Goal: Task Accomplishment & Management: Complete application form

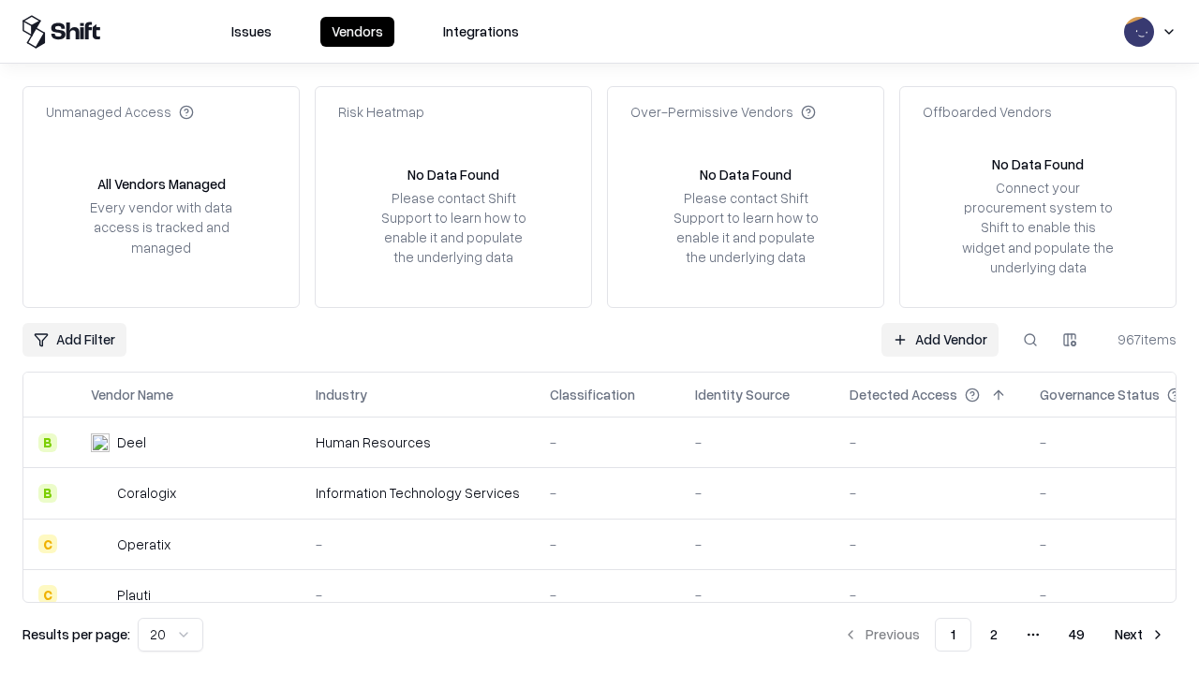
click at [940, 339] on link "Add Vendor" at bounding box center [940, 340] width 117 height 34
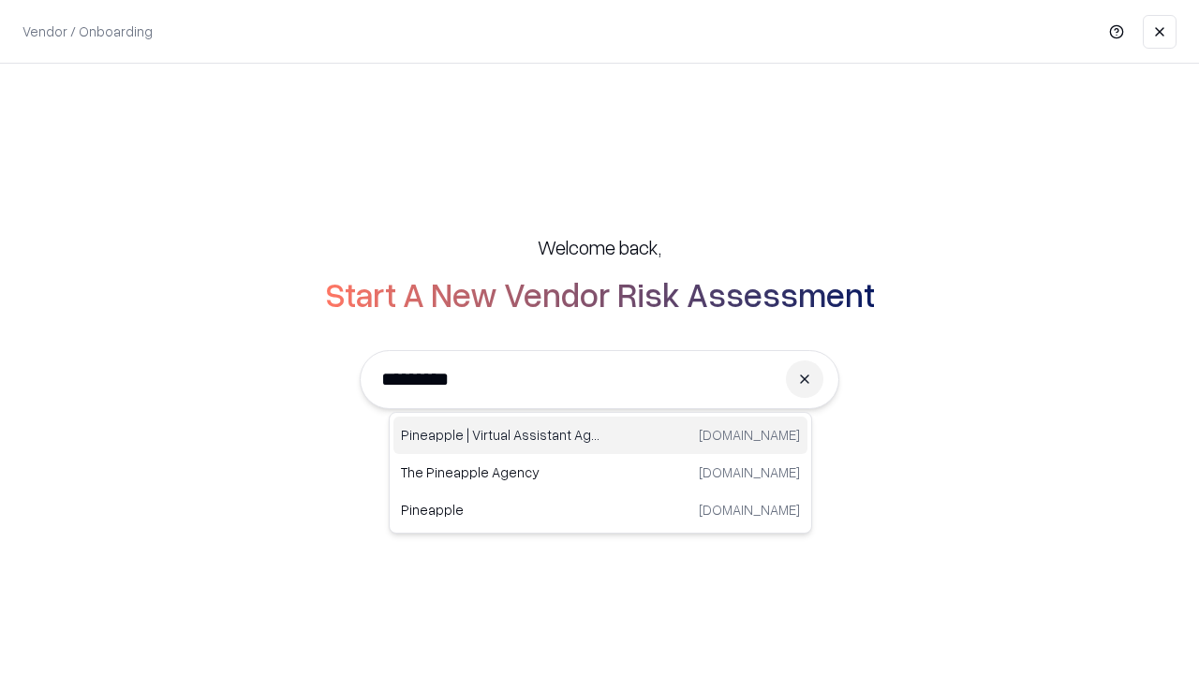
click at [600, 436] on div "Pineapple | Virtual Assistant Agency [DOMAIN_NAME]" at bounding box center [600, 435] width 414 height 37
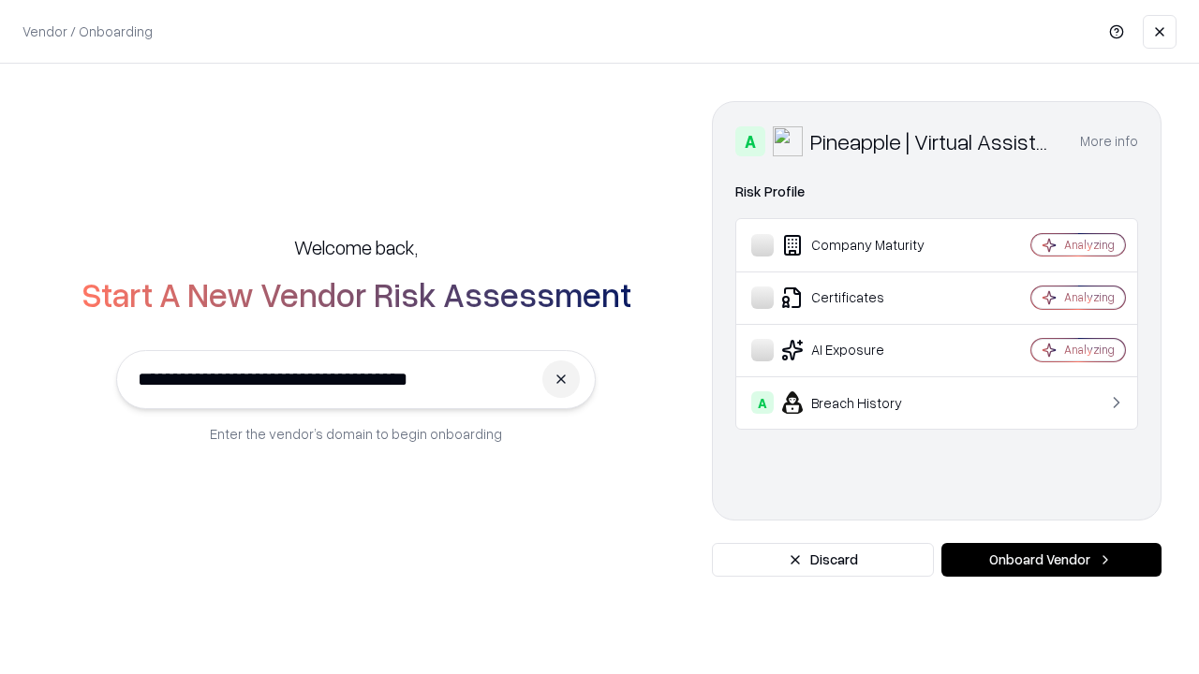
type input "**********"
click at [1051, 560] on button "Onboard Vendor" at bounding box center [1051, 560] width 220 height 34
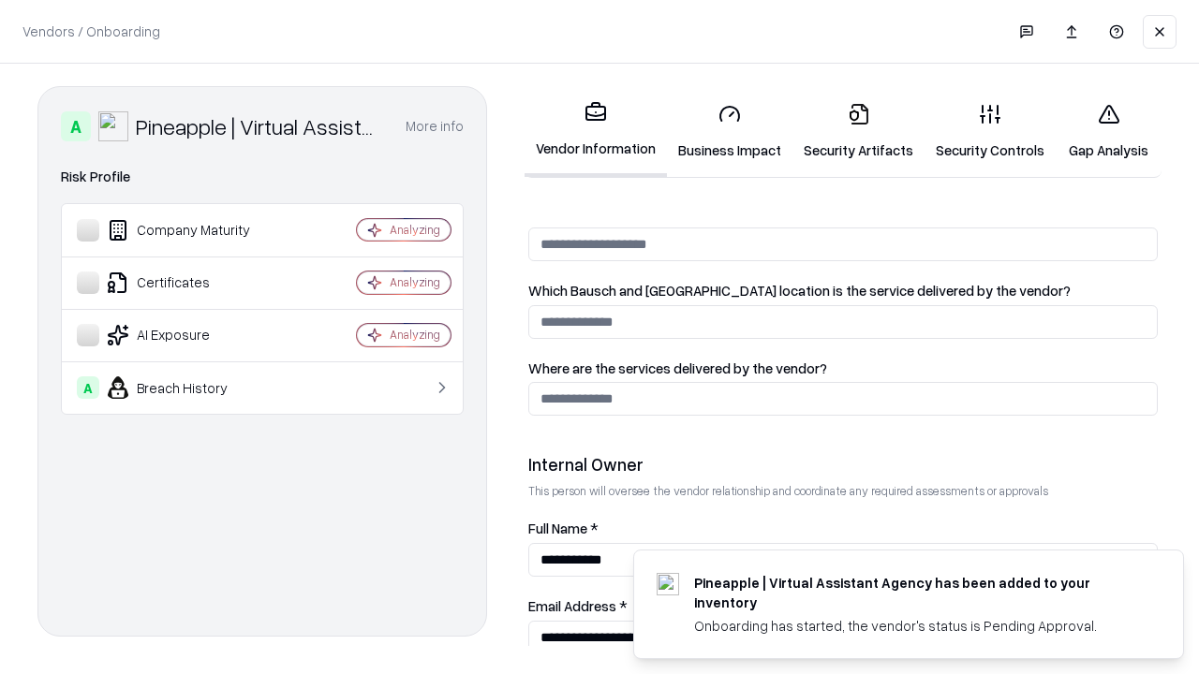
scroll to position [971, 0]
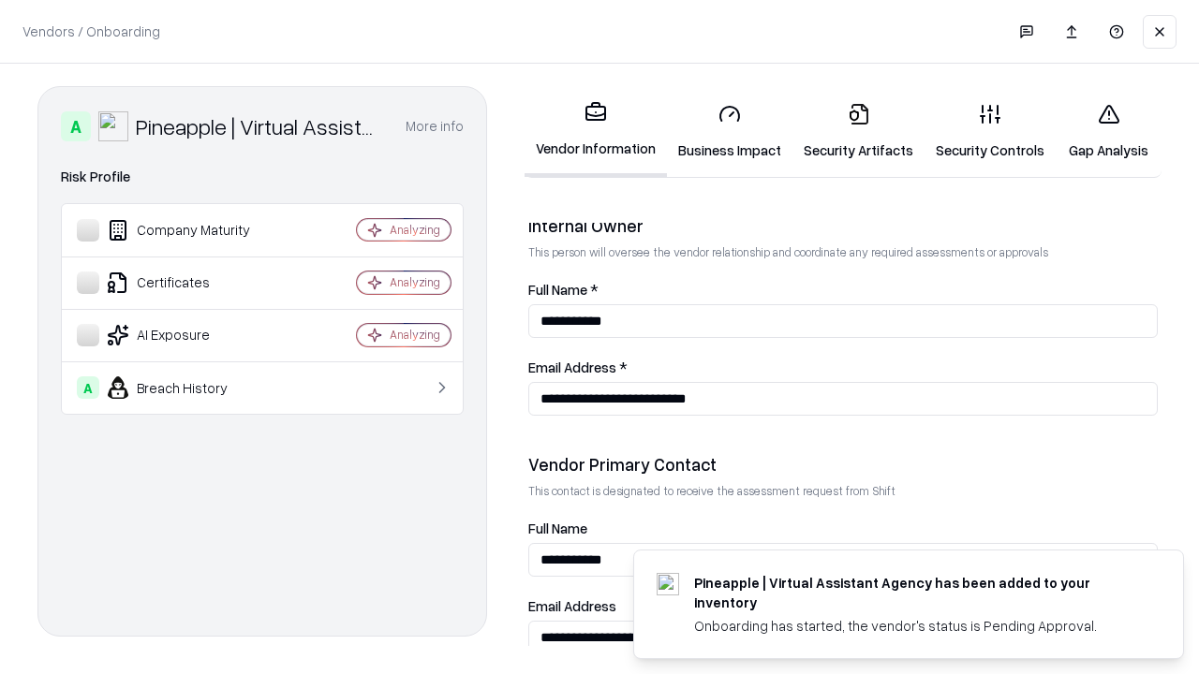
click at [730, 131] on link "Business Impact" at bounding box center [730, 131] width 126 height 87
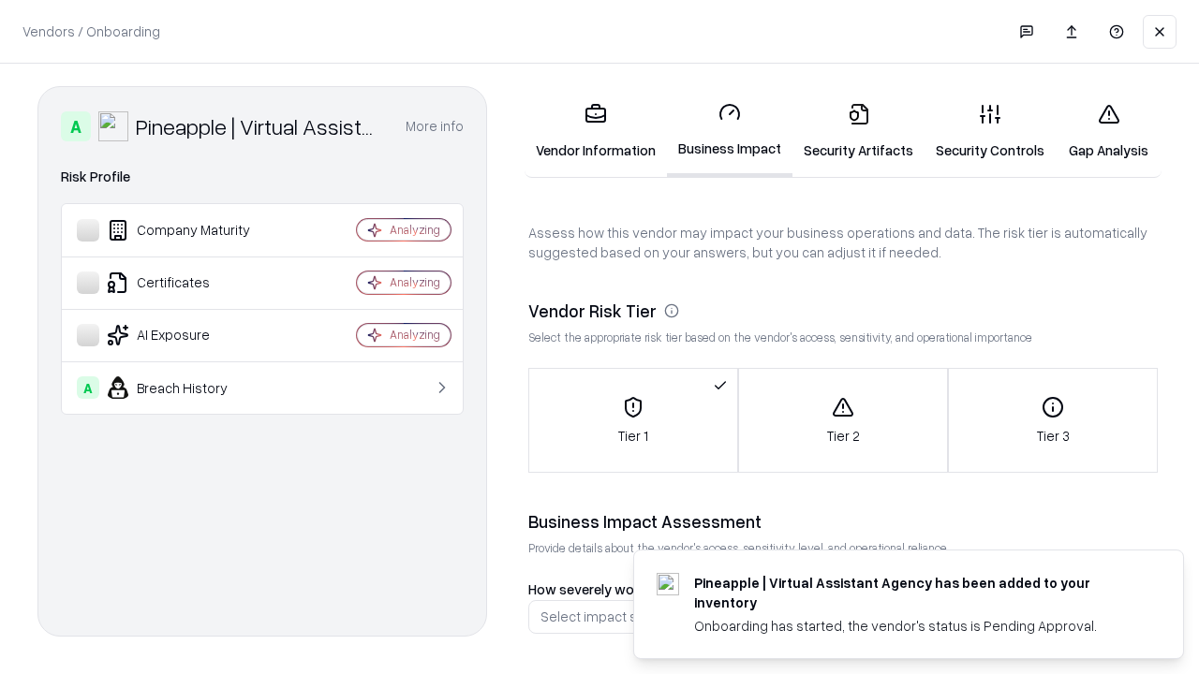
click at [858, 131] on link "Security Artifacts" at bounding box center [859, 131] width 132 height 87
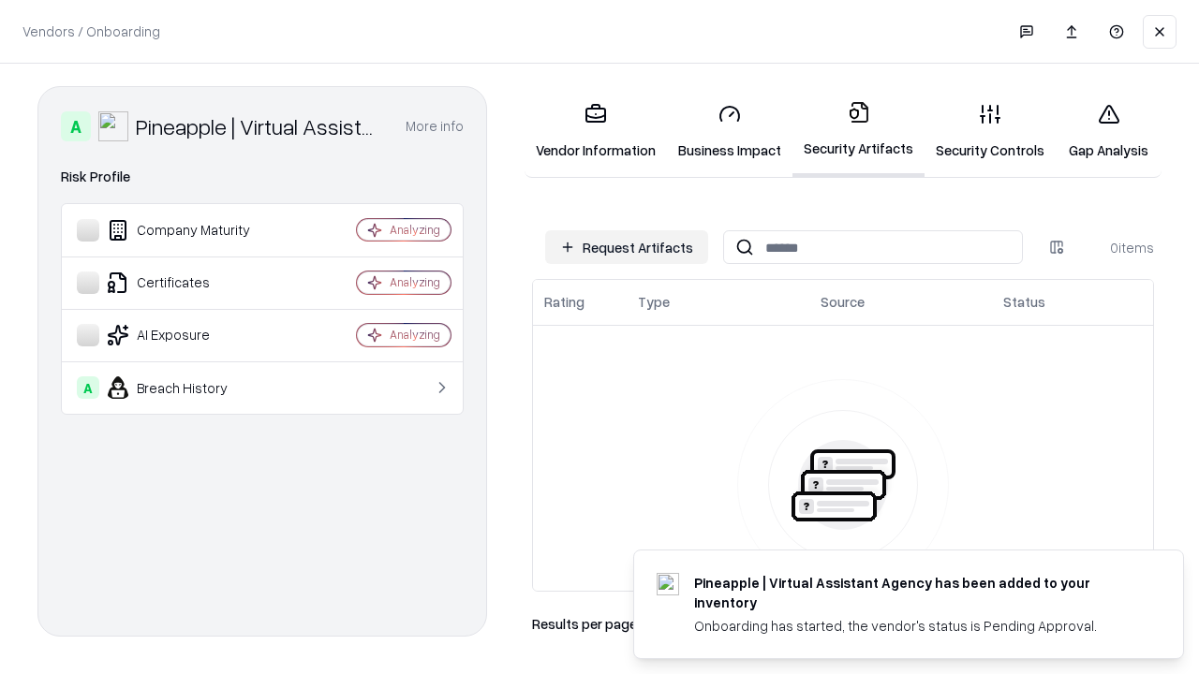
click at [627, 247] on button "Request Artifacts" at bounding box center [626, 247] width 163 height 34
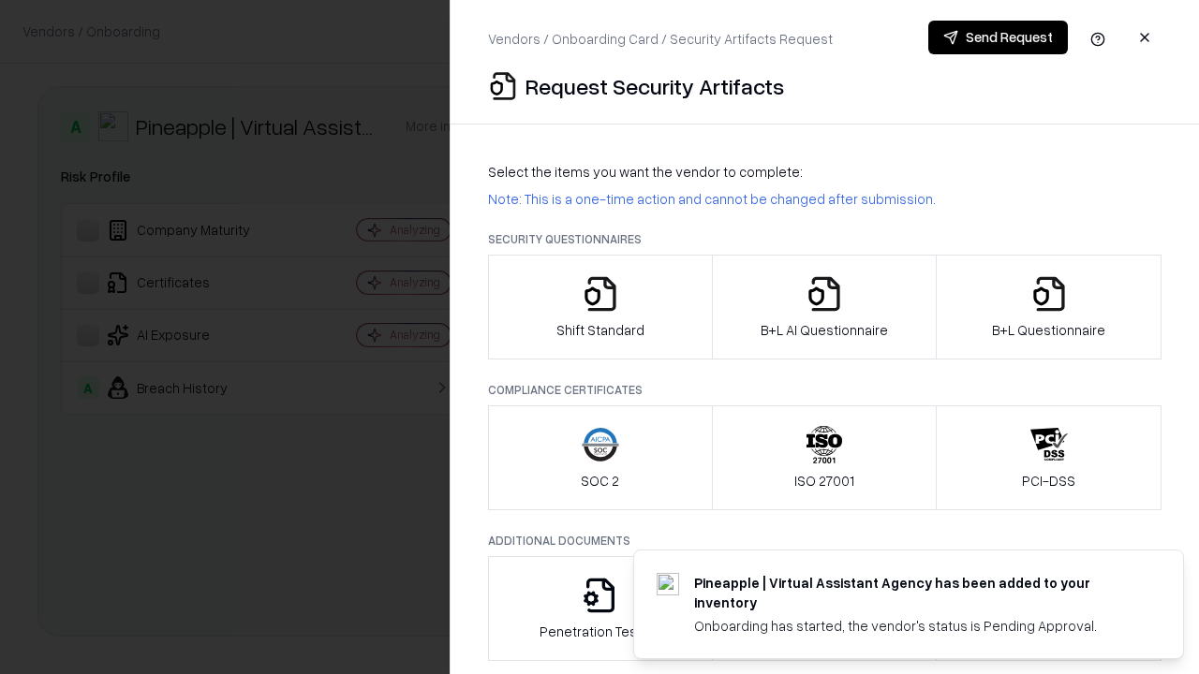
click at [600, 307] on icon "button" at bounding box center [600, 293] width 37 height 37
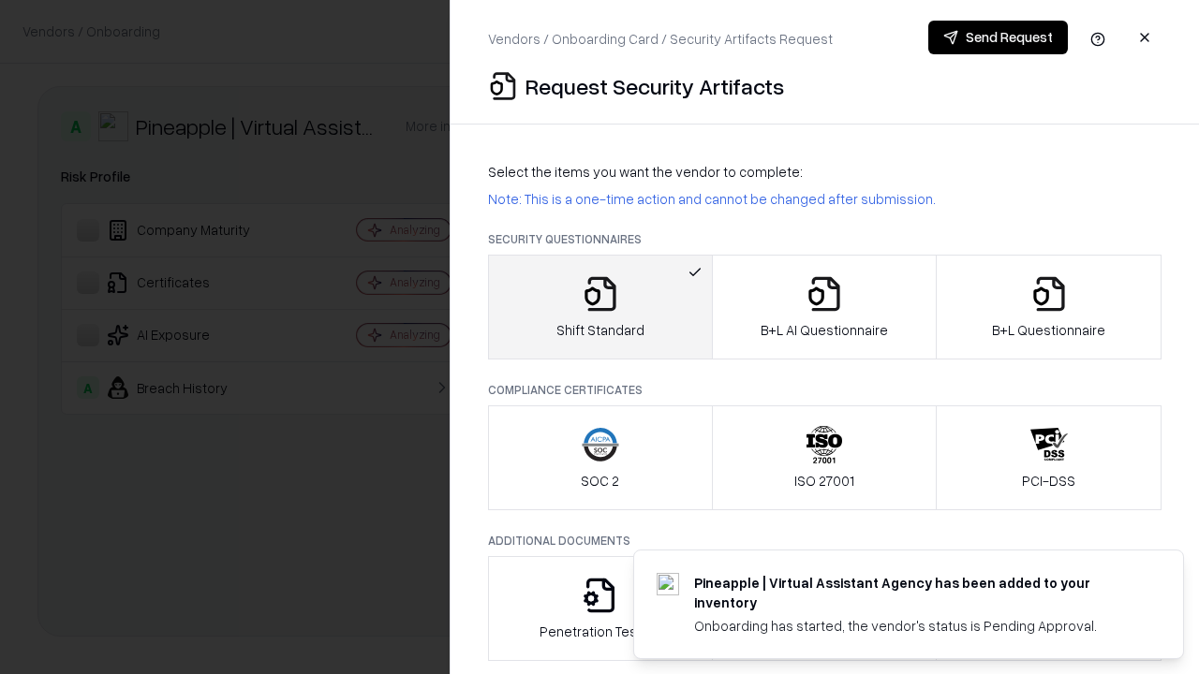
click at [998, 37] on button "Send Request" at bounding box center [998, 38] width 140 height 34
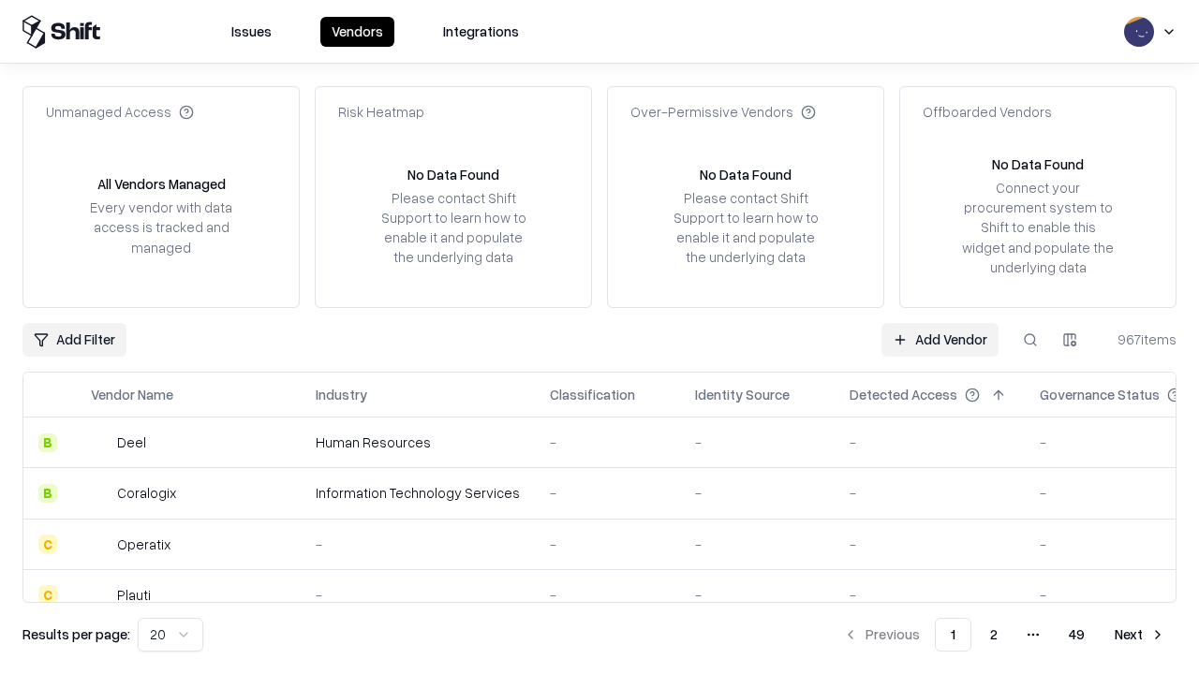
click at [1030, 339] on button at bounding box center [1031, 340] width 34 height 34
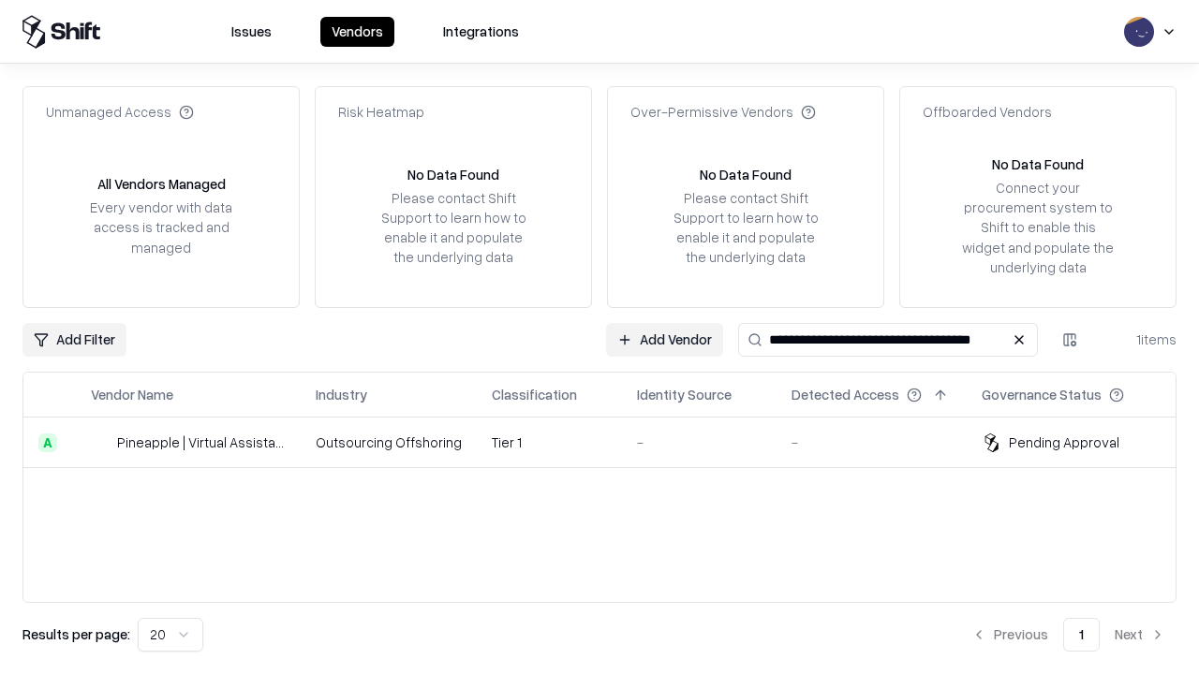
type input "**********"
click at [611, 442] on td "Tier 1" at bounding box center [549, 443] width 145 height 51
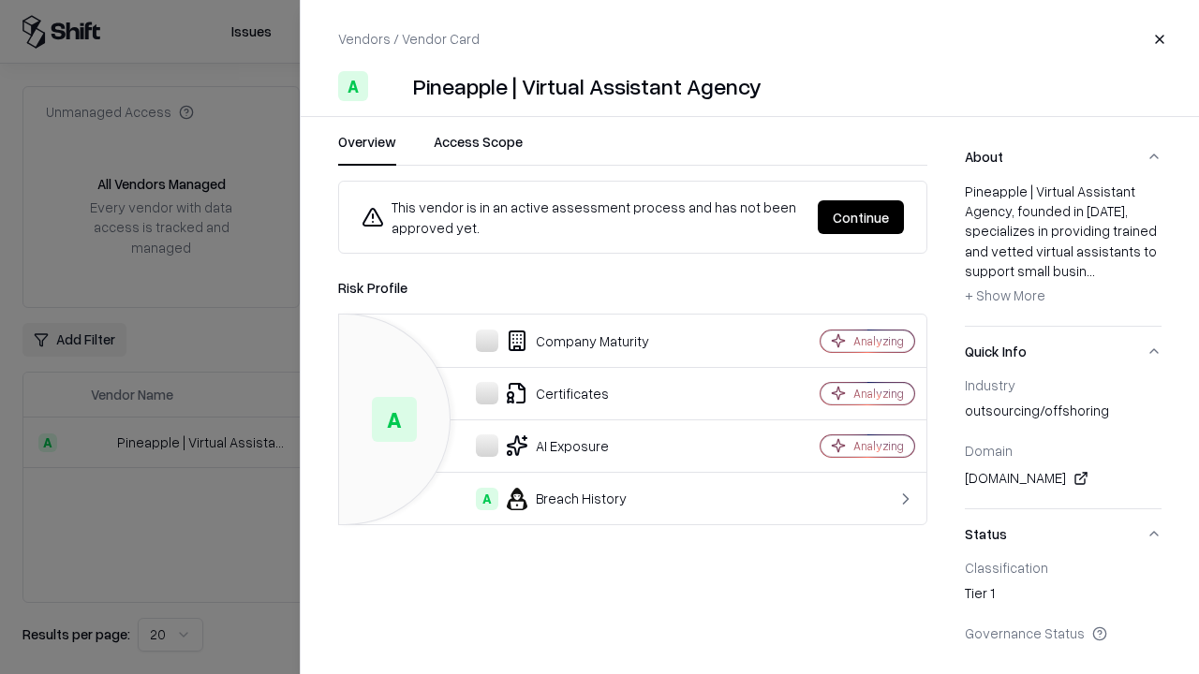
click at [861, 217] on button "Continue" at bounding box center [861, 217] width 86 height 34
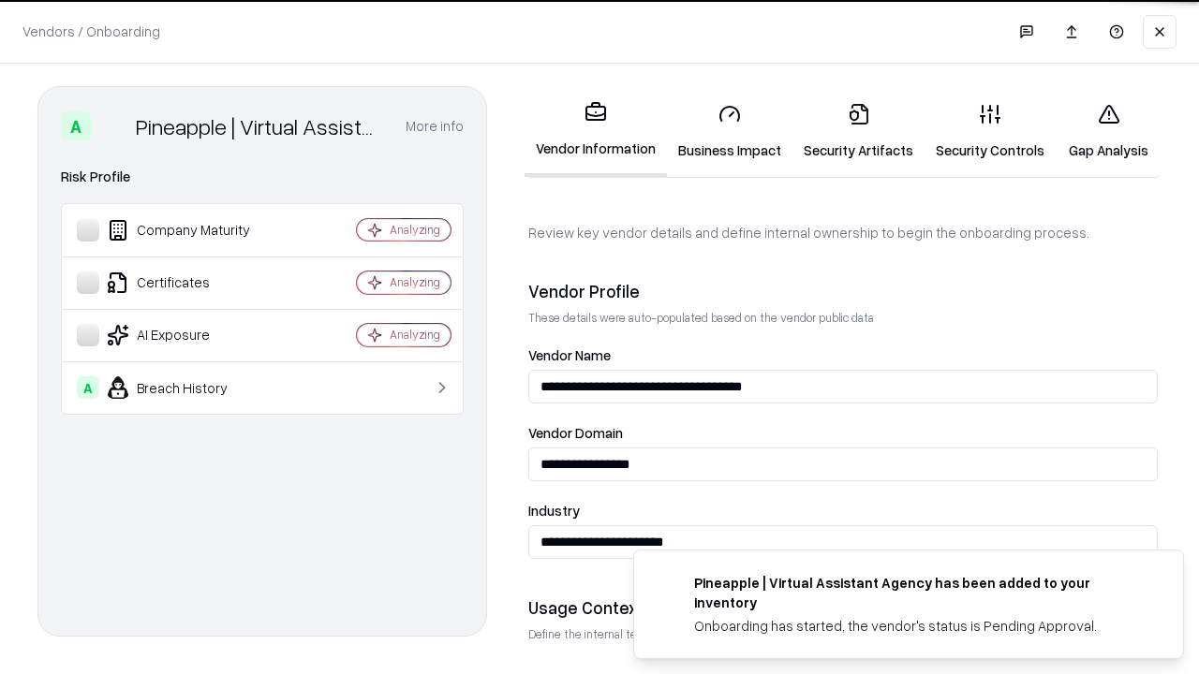
click at [858, 131] on link "Security Artifacts" at bounding box center [859, 131] width 132 height 87
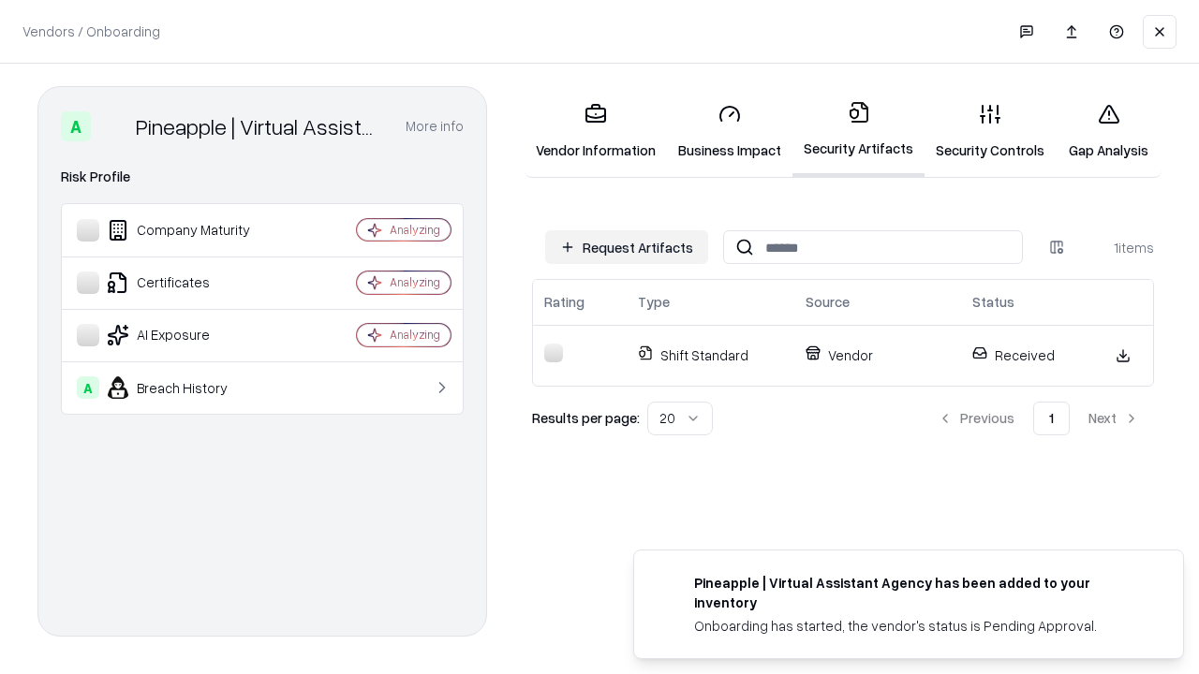
click at [1108, 131] on link "Gap Analysis" at bounding box center [1109, 131] width 106 height 87
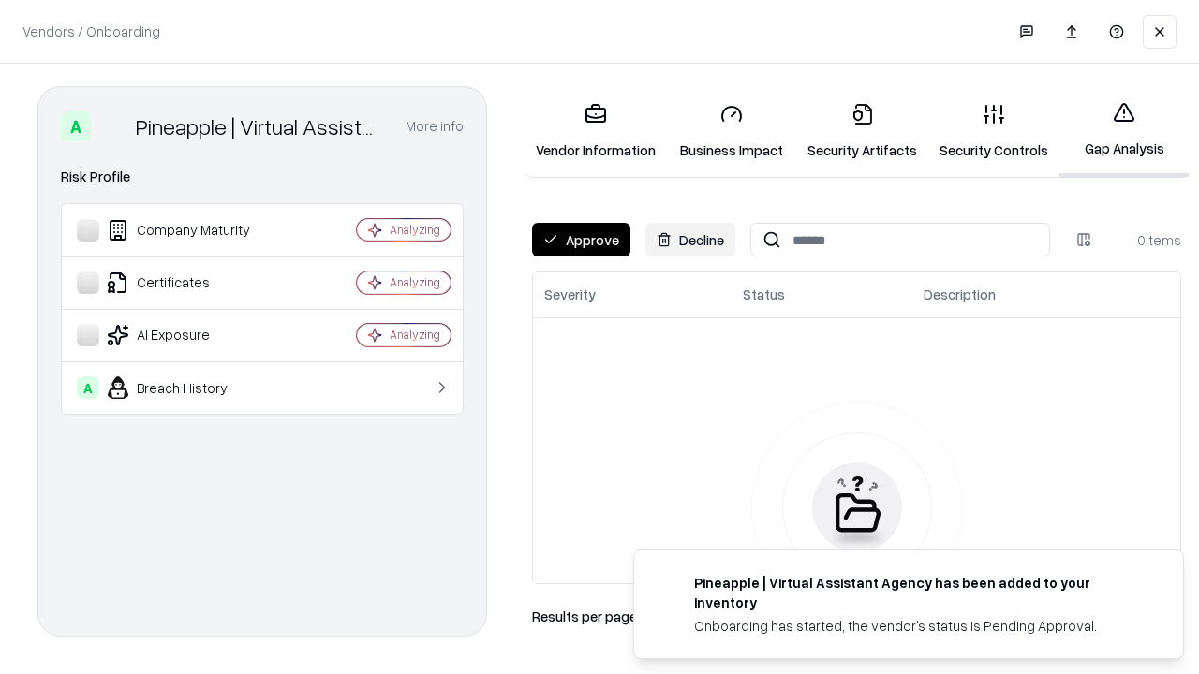
click at [581, 240] on button "Approve" at bounding box center [581, 240] width 98 height 34
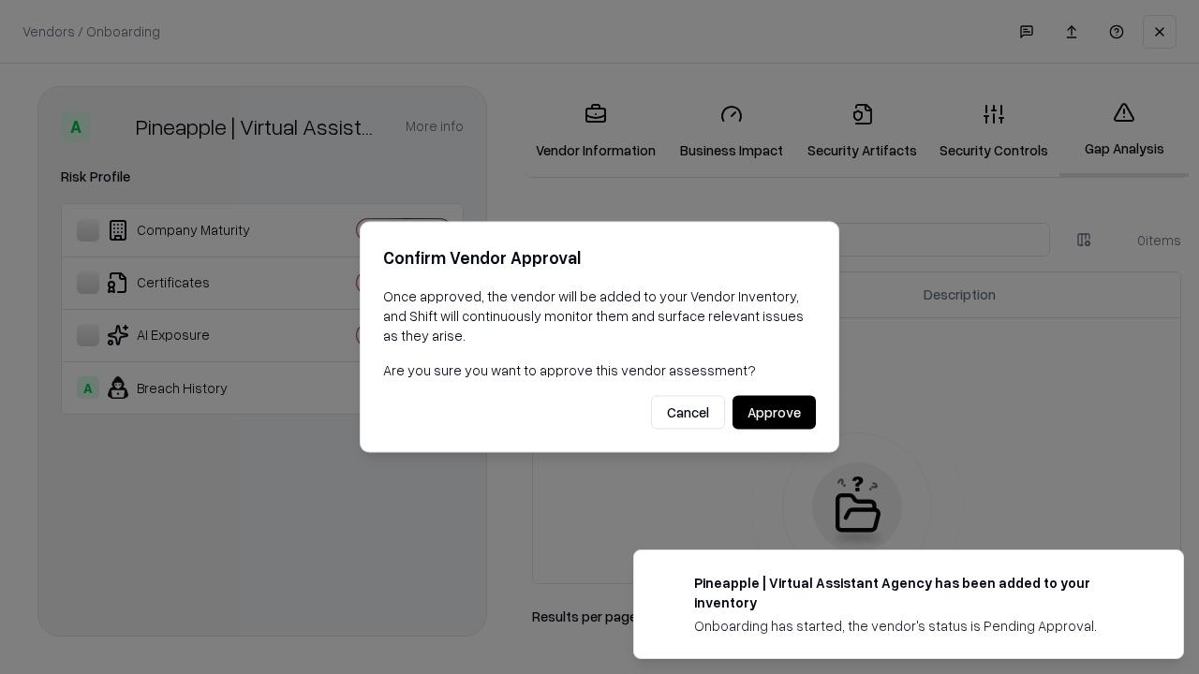
click at [774, 412] on button "Approve" at bounding box center [774, 413] width 83 height 34
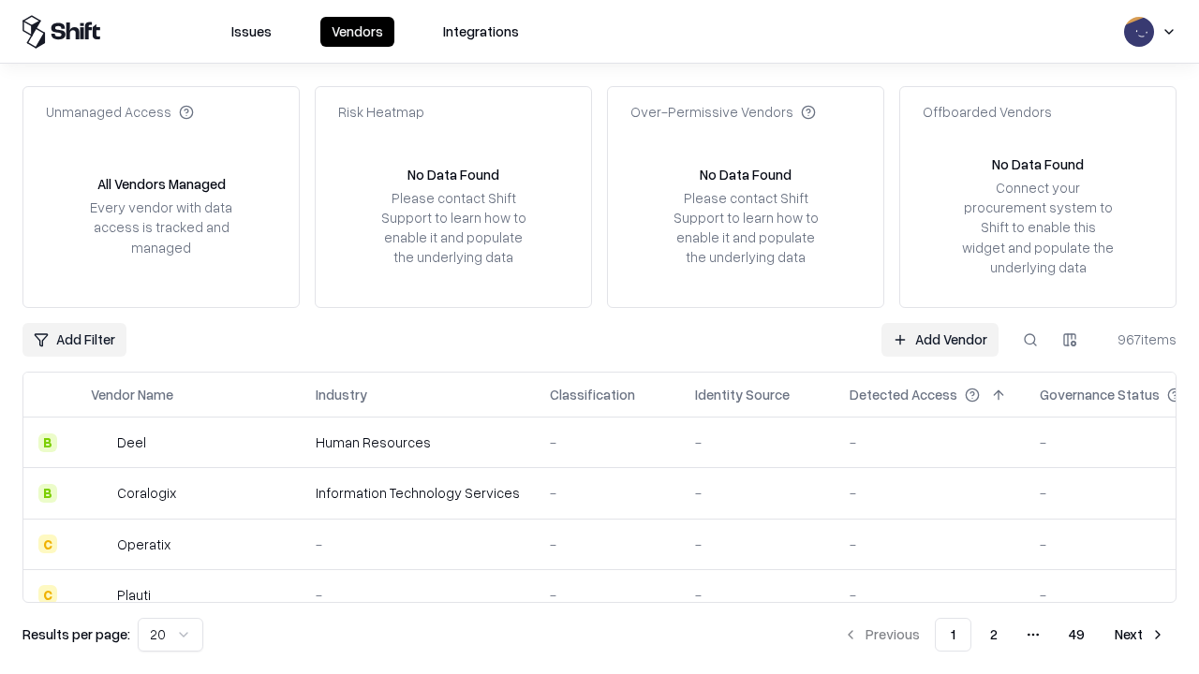
type input "**********"
click at [940, 339] on link "Add Vendor" at bounding box center [940, 340] width 117 height 34
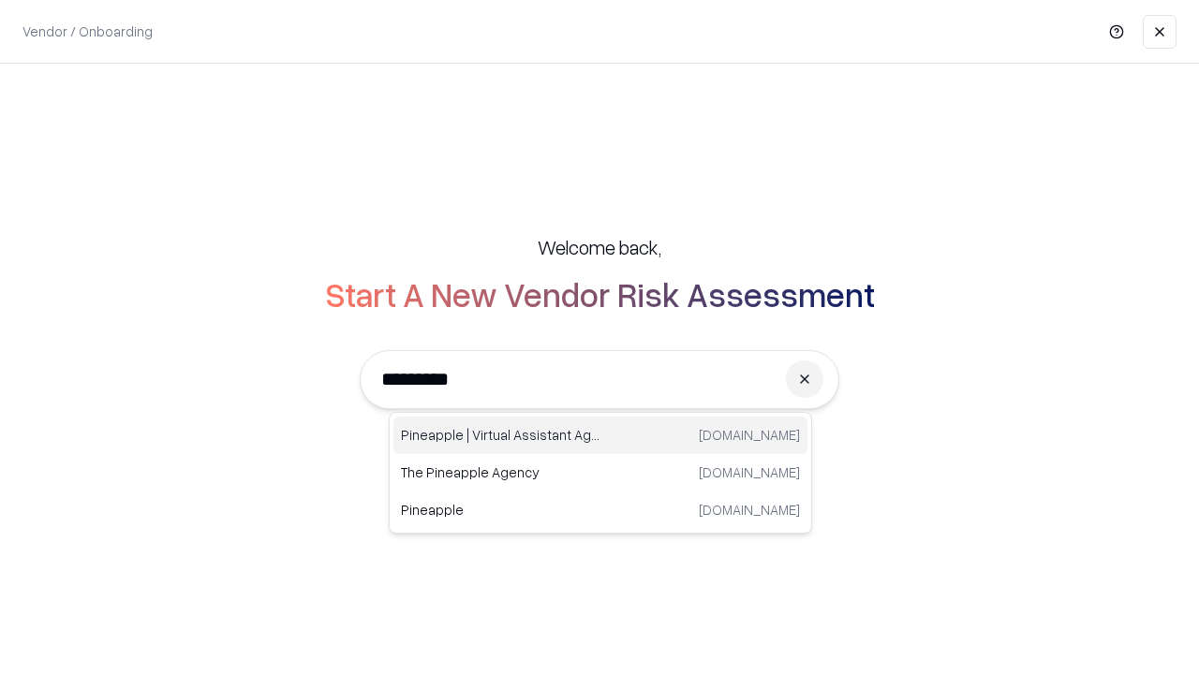
click at [600, 436] on div "Pineapple | Virtual Assistant Agency [DOMAIN_NAME]" at bounding box center [600, 435] width 414 height 37
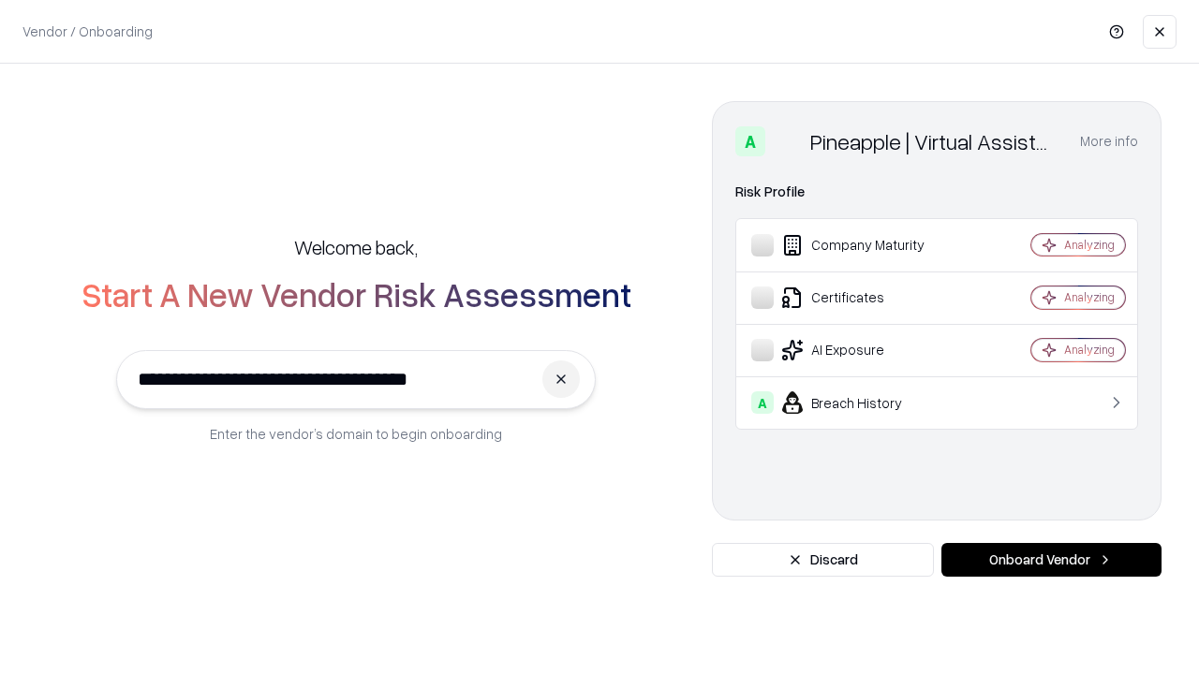
type input "**********"
click at [1051, 560] on button "Onboard Vendor" at bounding box center [1051, 560] width 220 height 34
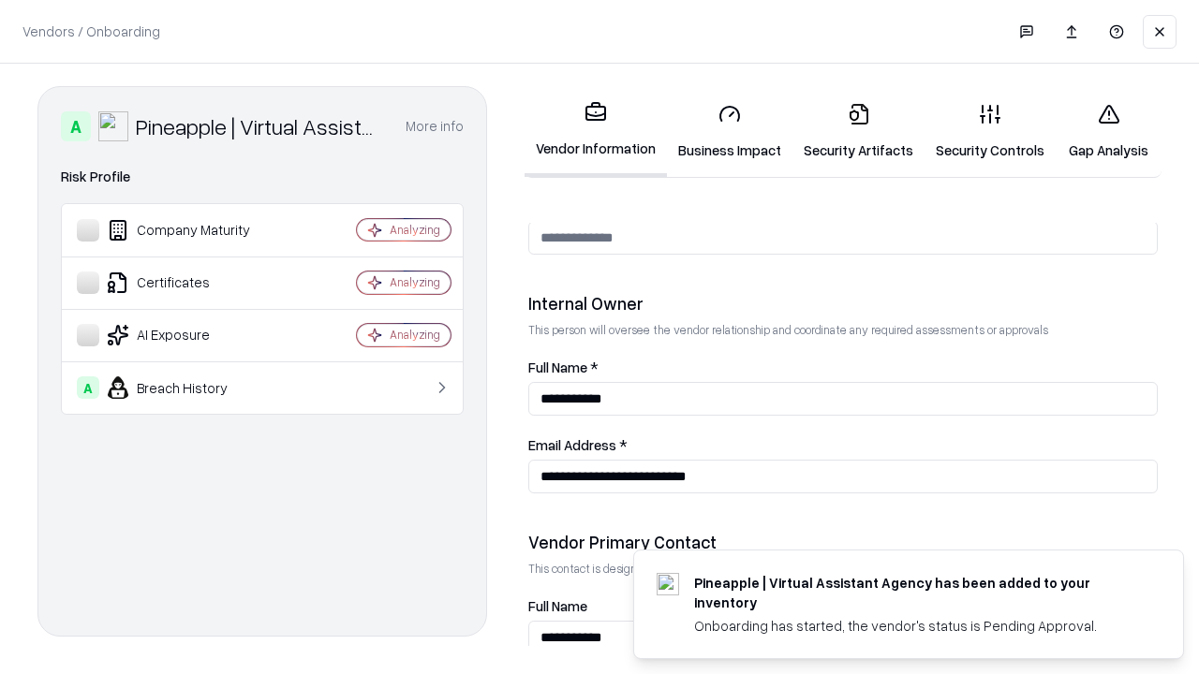
scroll to position [971, 0]
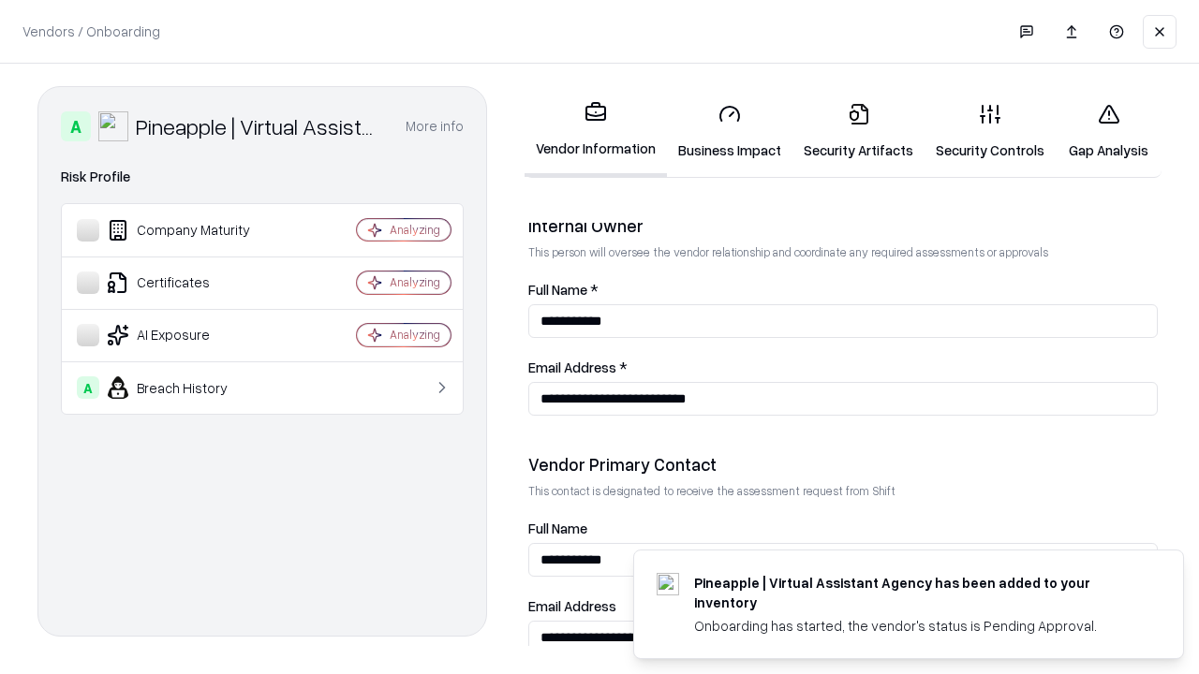
click at [1108, 131] on link "Gap Analysis" at bounding box center [1109, 131] width 106 height 87
